Goal: Transaction & Acquisition: Book appointment/travel/reservation

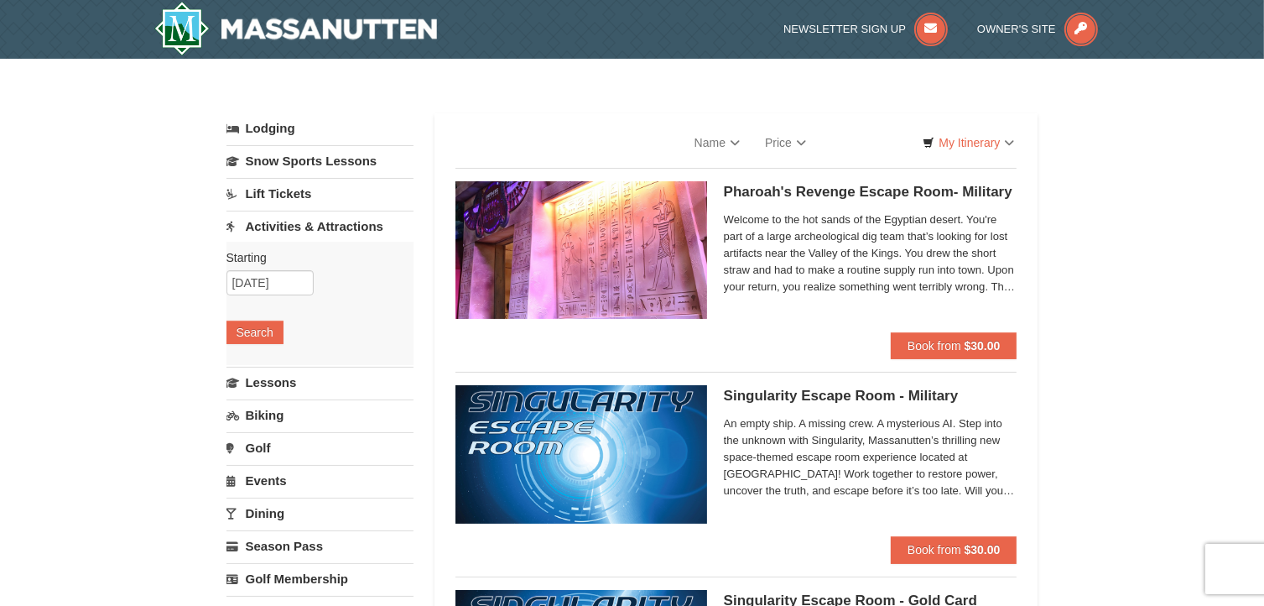
select select "9"
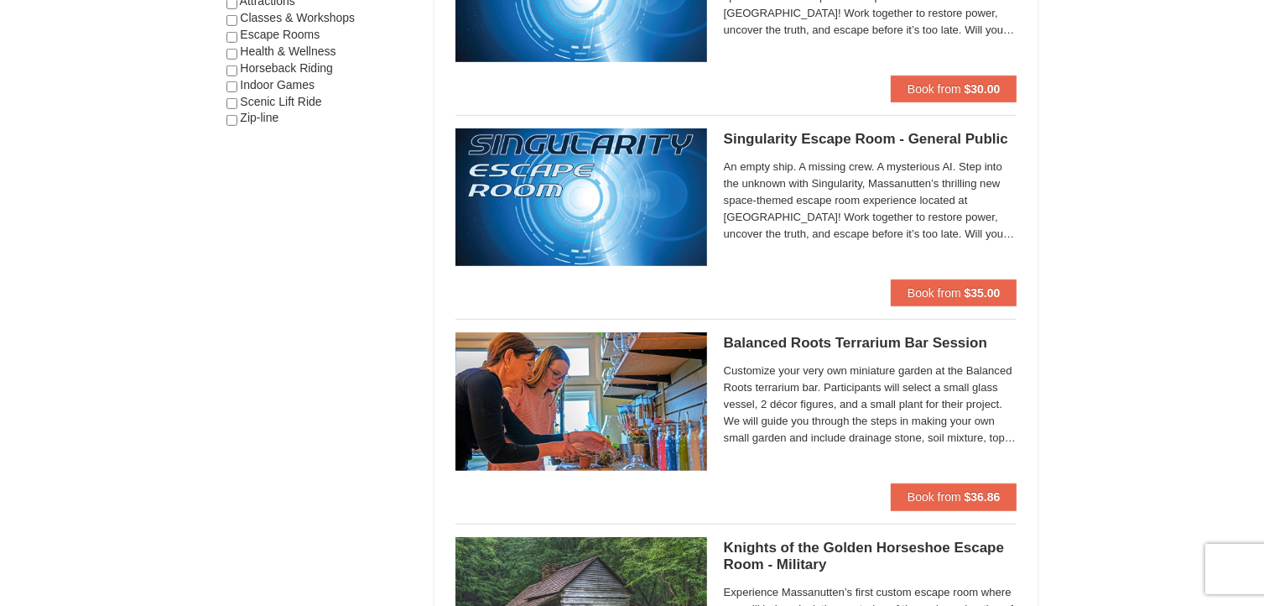
scroll to position [1075, 0]
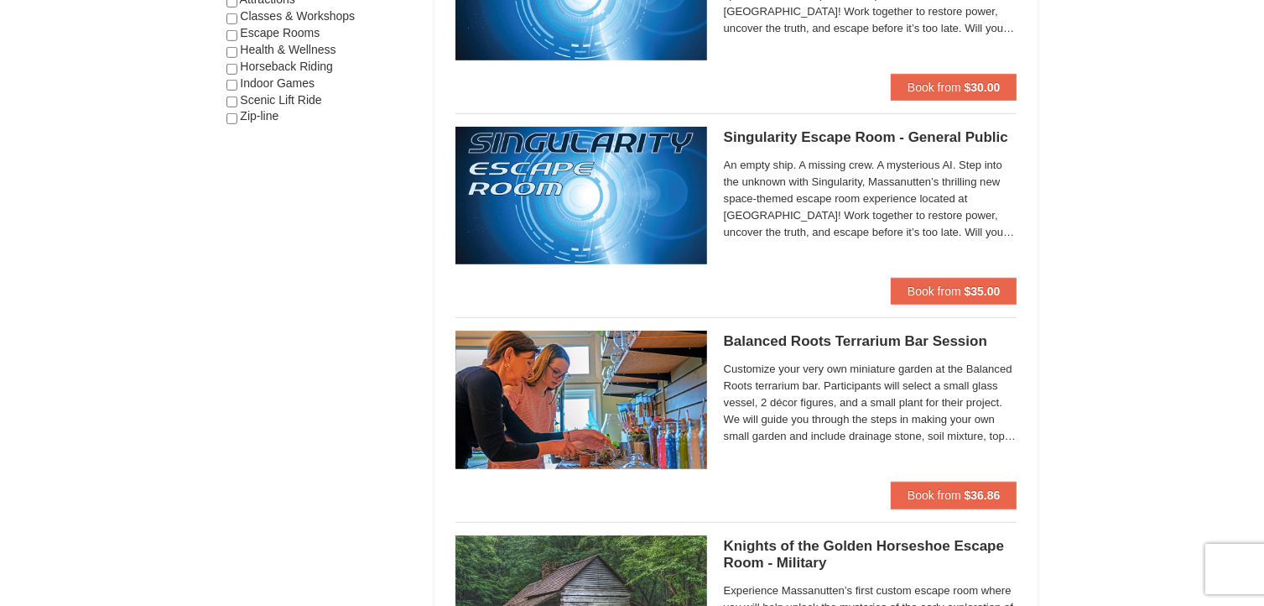
click at [944, 433] on span "Customize your very own miniature garden at the Balanced Roots terrarium bar. P…" at bounding box center [871, 403] width 294 height 84
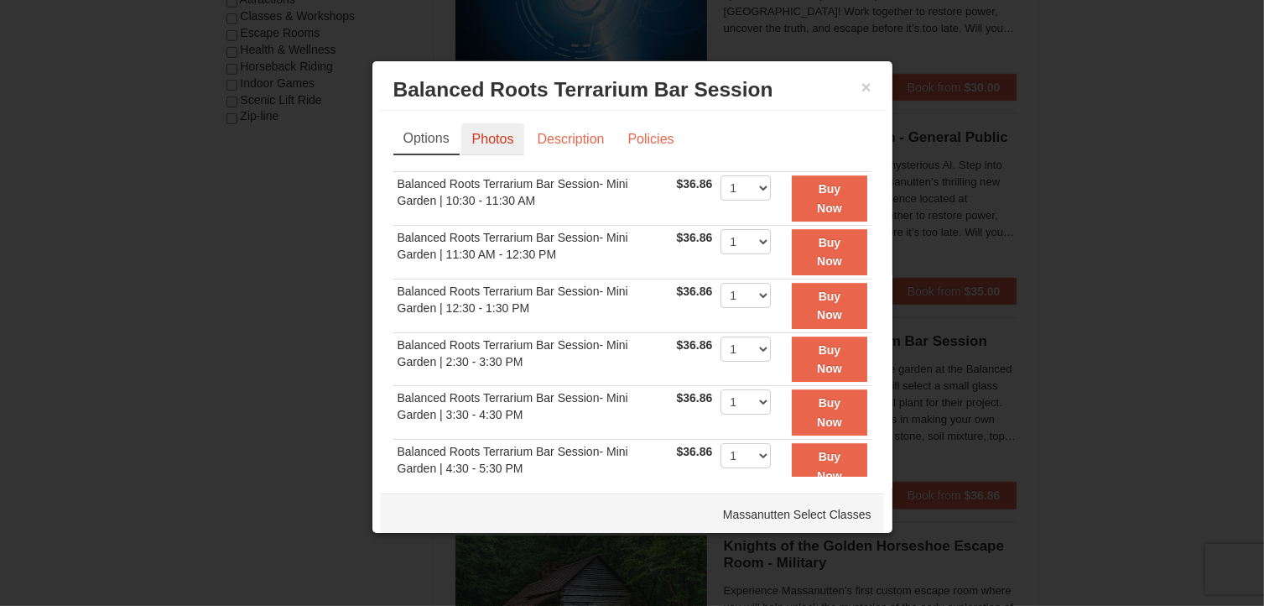
click at [499, 130] on link "Photos" at bounding box center [493, 139] width 64 height 32
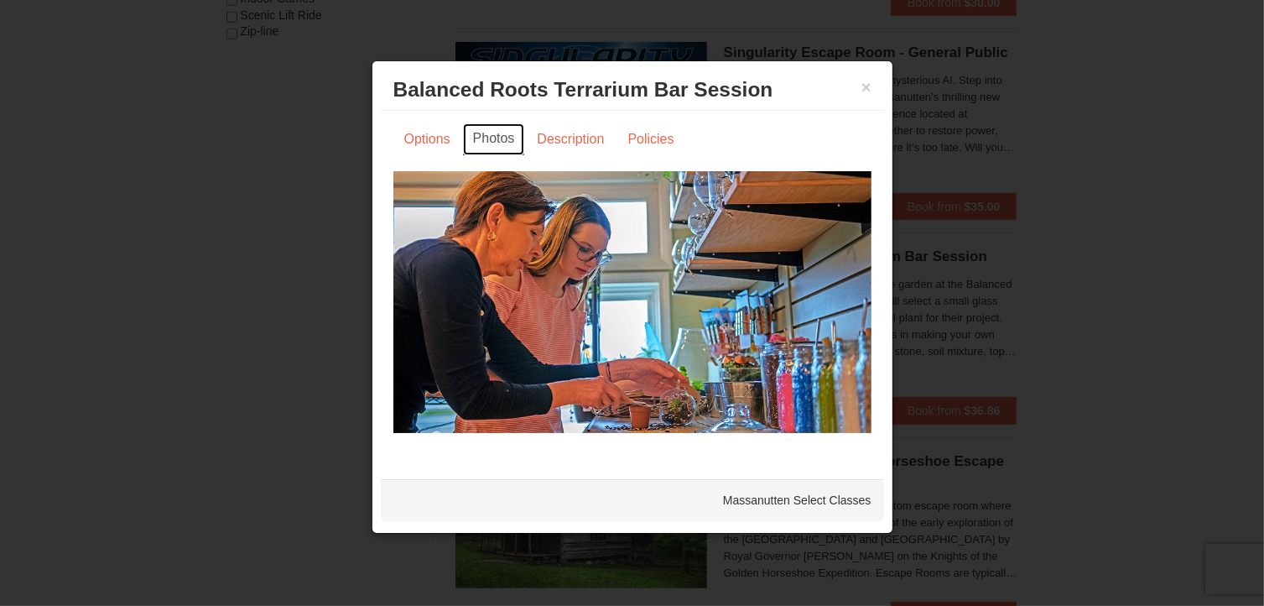
scroll to position [1154, 0]
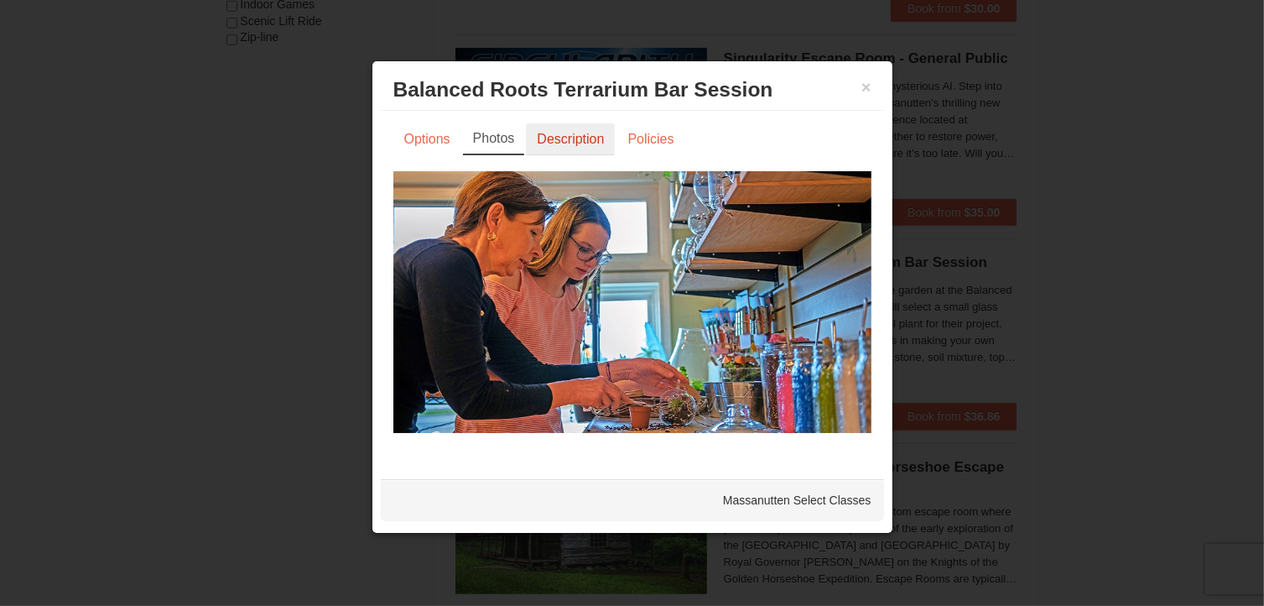
click at [585, 137] on link "Description" at bounding box center [570, 139] width 89 height 32
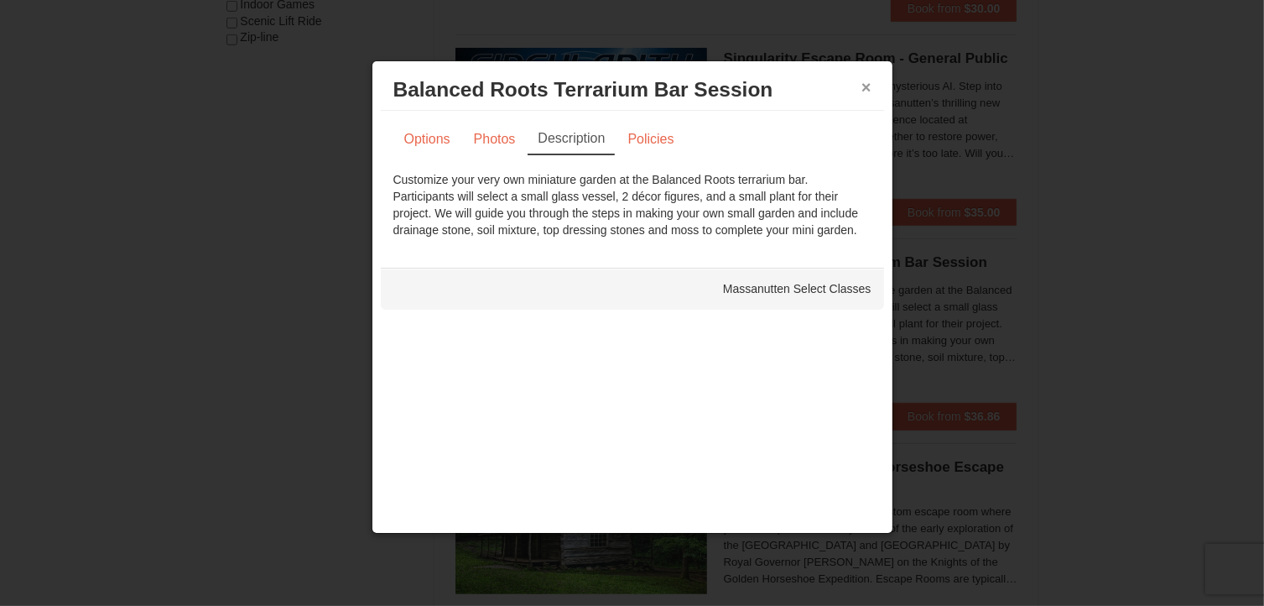
click at [868, 85] on button "×" at bounding box center [867, 87] width 10 height 17
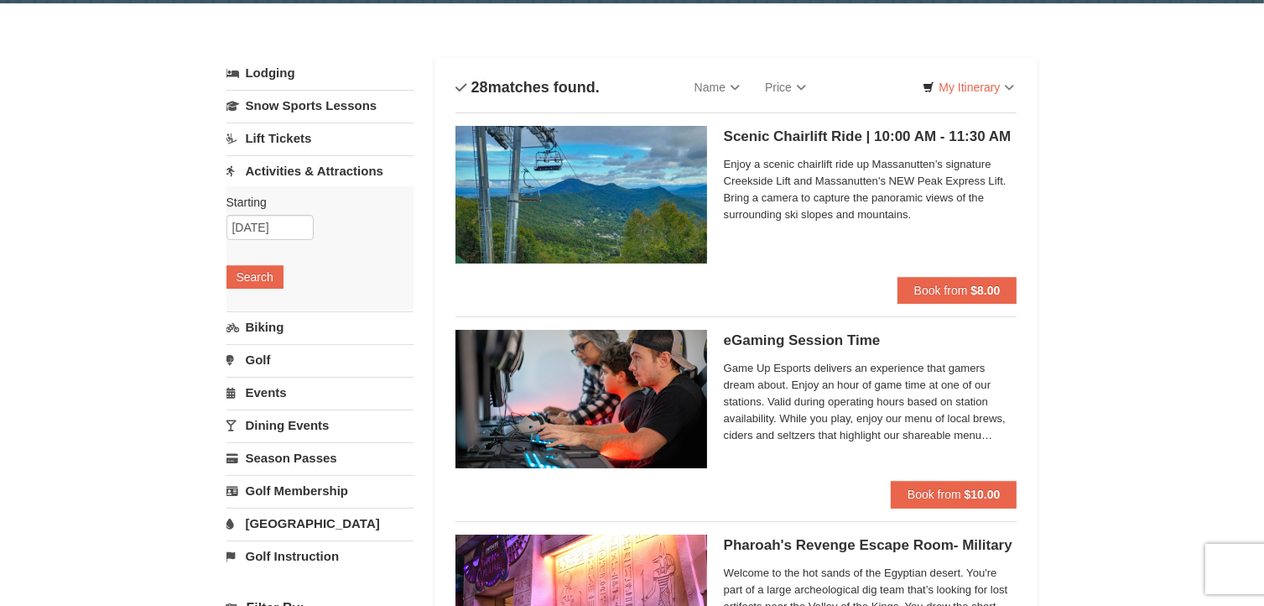
scroll to position [0, 0]
